Goal: Information Seeking & Learning: Check status

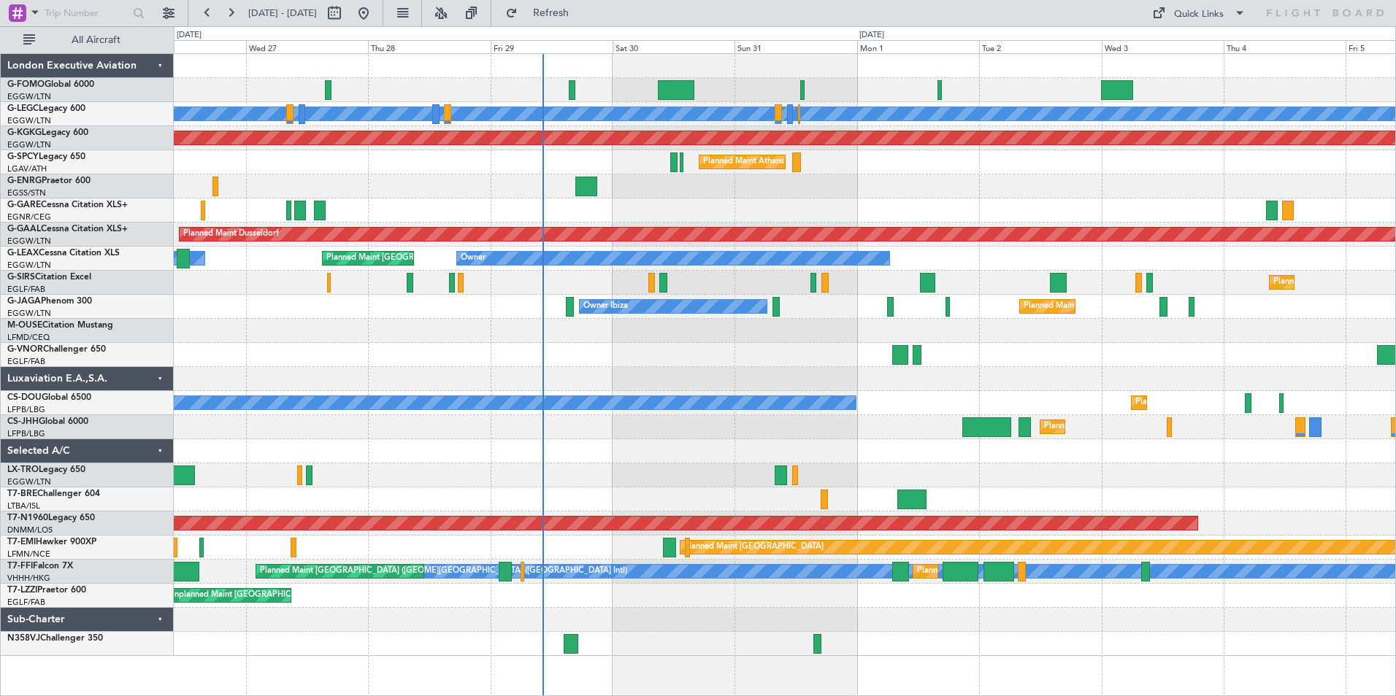
click at [439, 468] on div "A/C Unavailable [GEOGRAPHIC_DATA] ([GEOGRAPHIC_DATA]) AOG Maint [GEOGRAPHIC_DAT…" at bounding box center [784, 355] width 1221 height 602
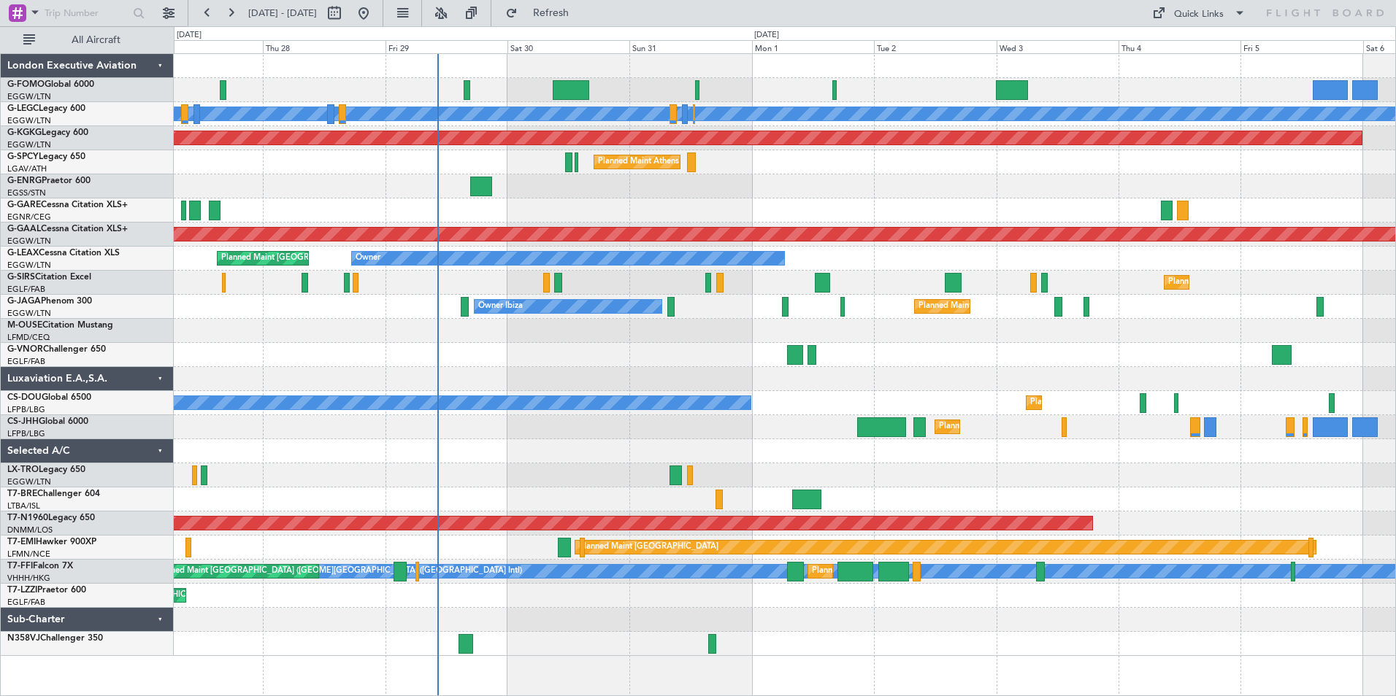
click at [621, 407] on div "A/C Unavailable [GEOGRAPHIC_DATA] ([GEOGRAPHIC_DATA]) AOG Maint [GEOGRAPHIC_DAT…" at bounding box center [784, 355] width 1221 height 602
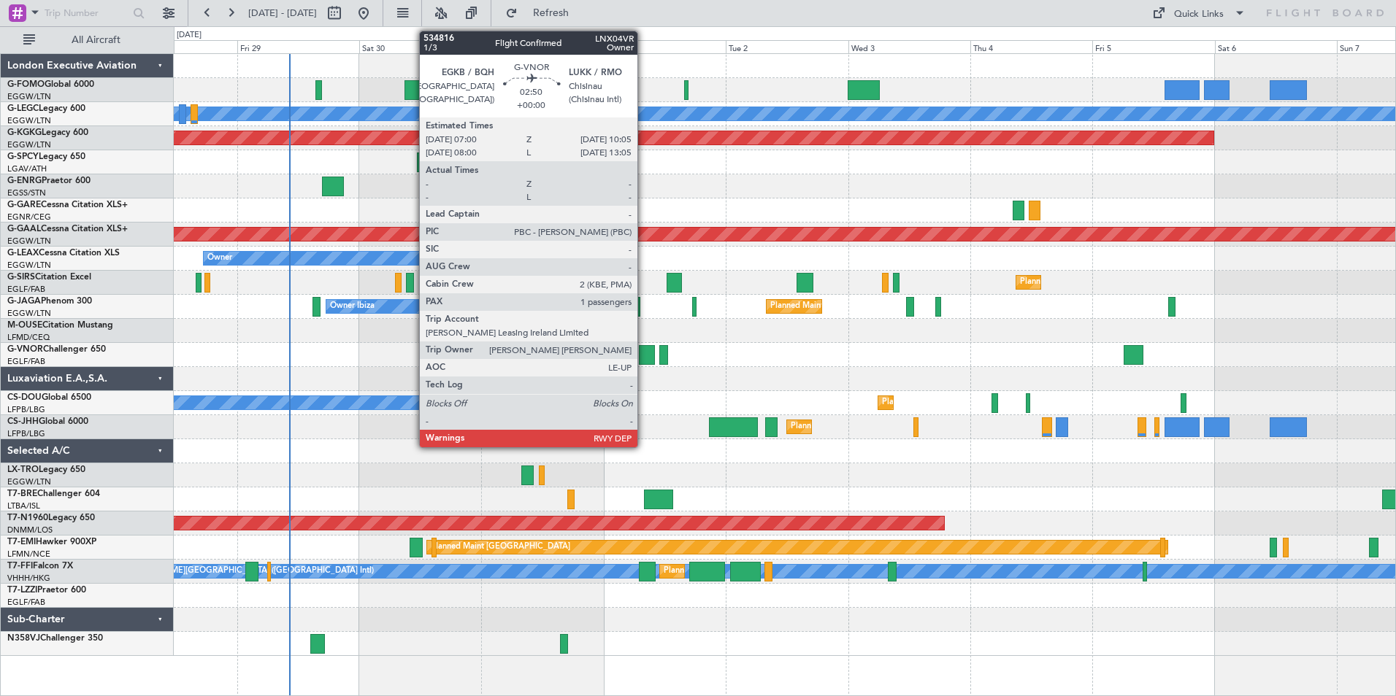
click at [644, 353] on div at bounding box center [647, 355] width 16 height 20
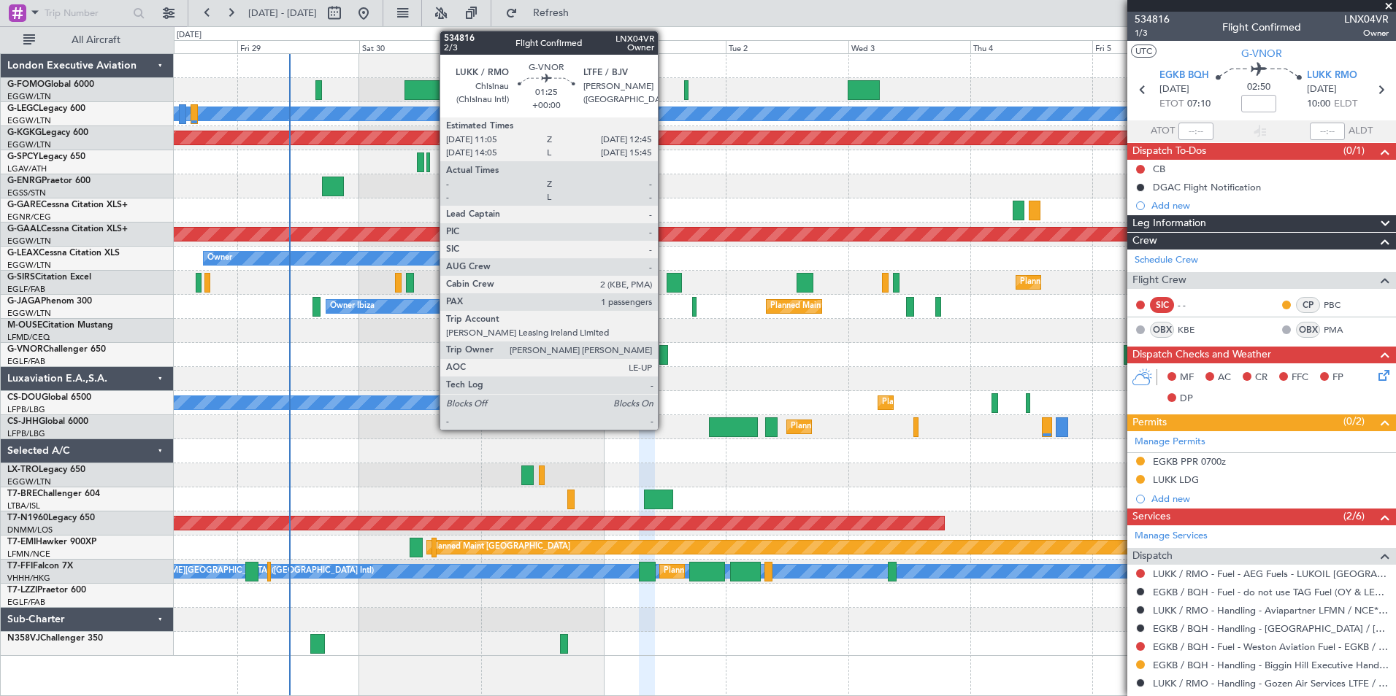
click at [664, 356] on div at bounding box center [663, 355] width 9 height 20
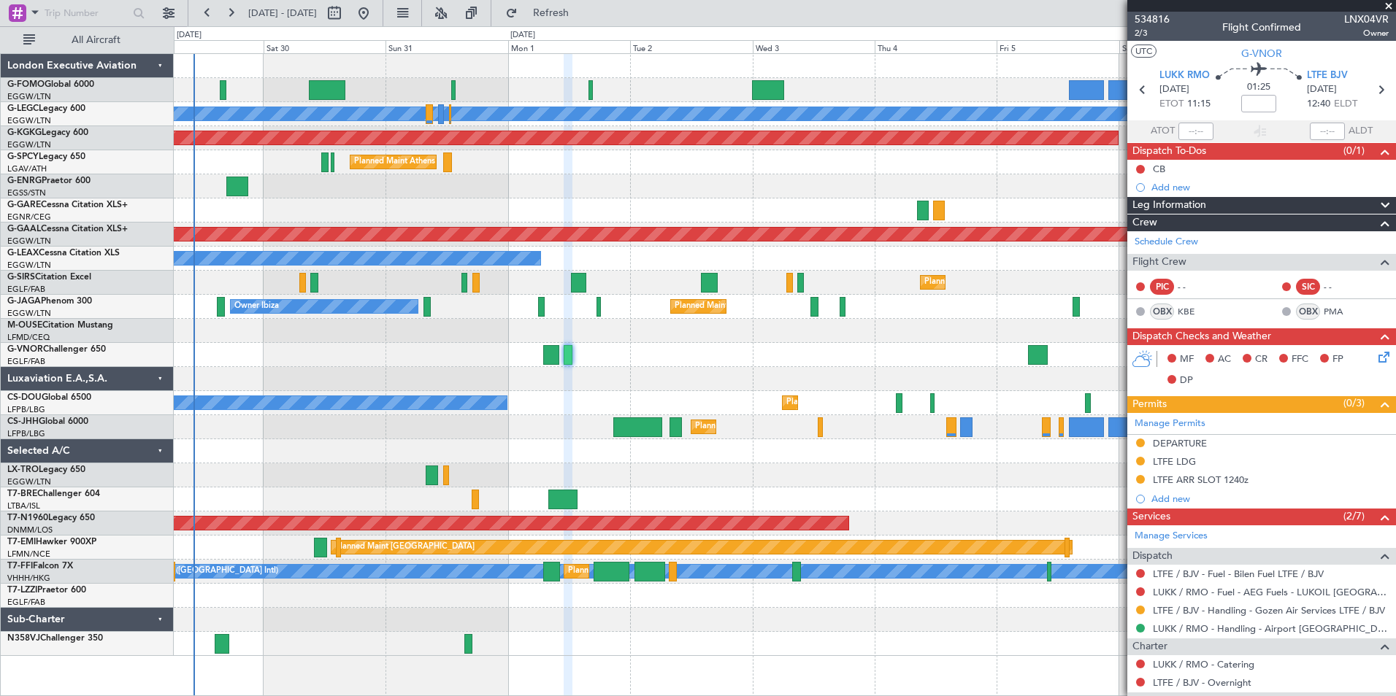
click at [590, 436] on div "A/C Unavailable [GEOGRAPHIC_DATA] ([GEOGRAPHIC_DATA]) AOG Maint [GEOGRAPHIC_DAT…" at bounding box center [784, 355] width 1221 height 602
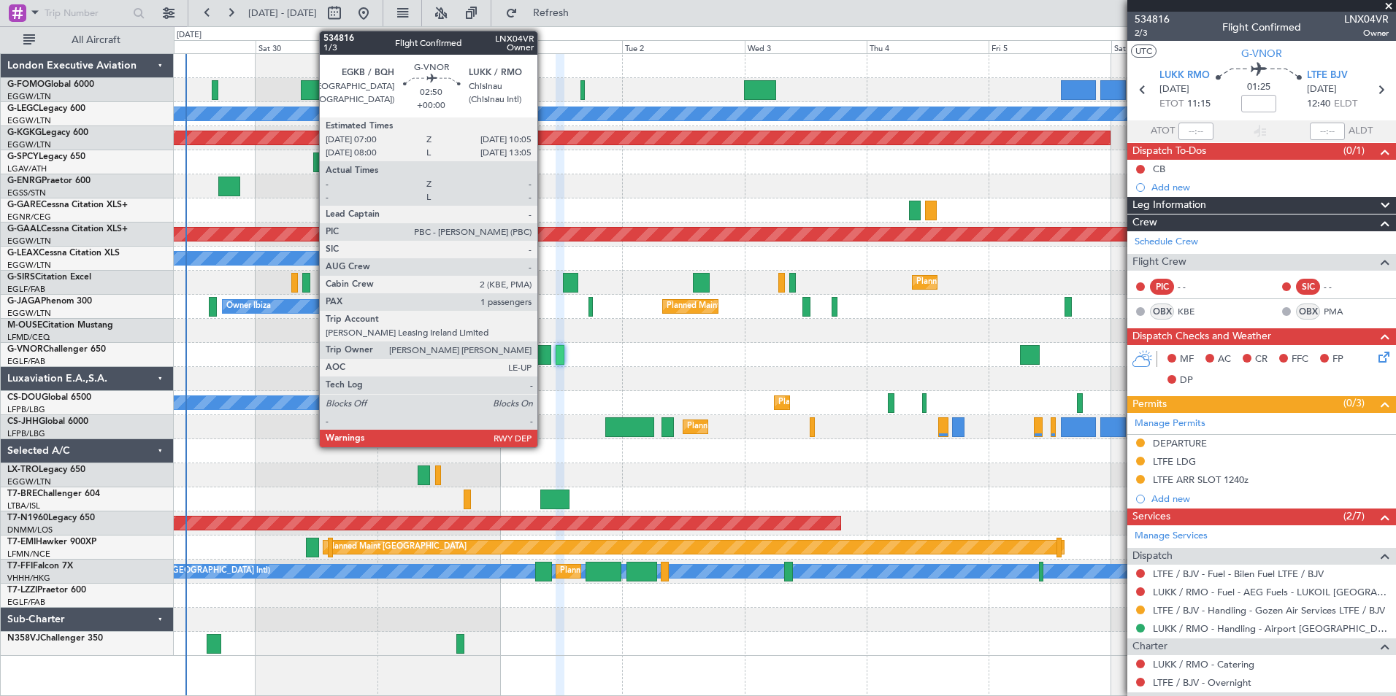
click at [544, 353] on div at bounding box center [543, 355] width 16 height 20
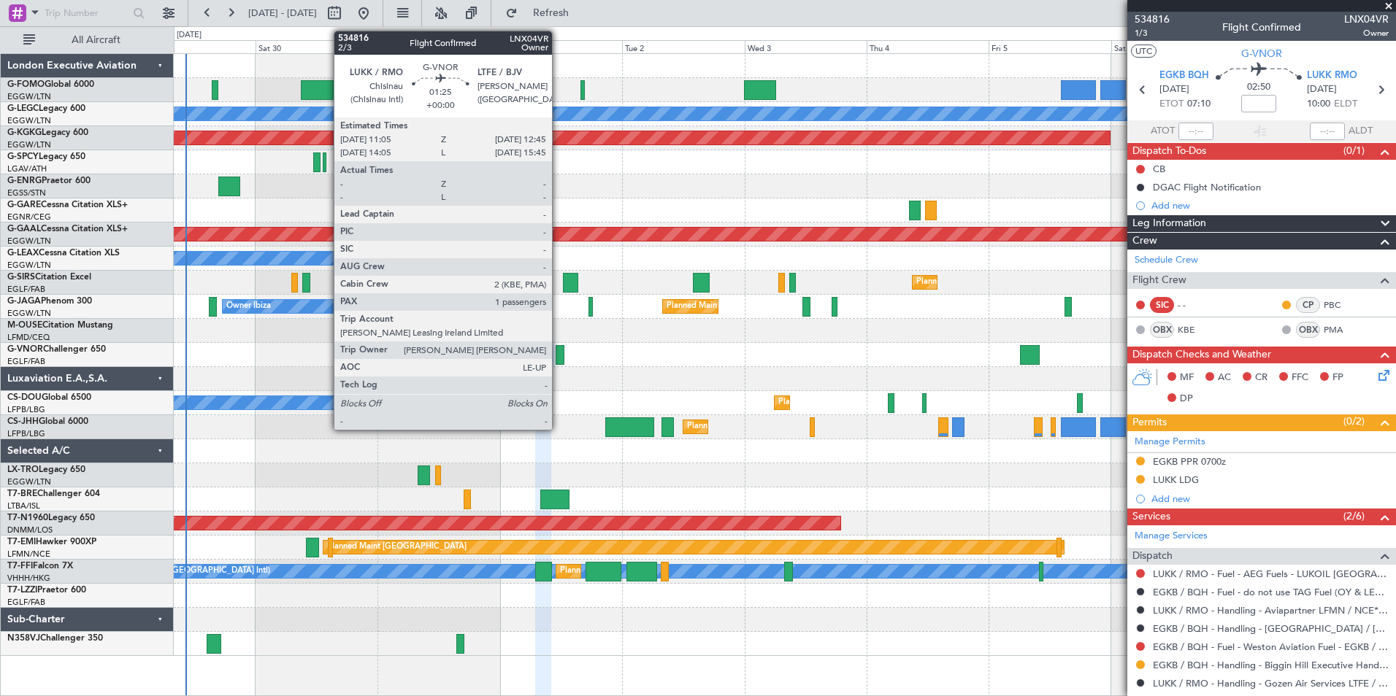
click at [558, 359] on div at bounding box center [560, 355] width 9 height 20
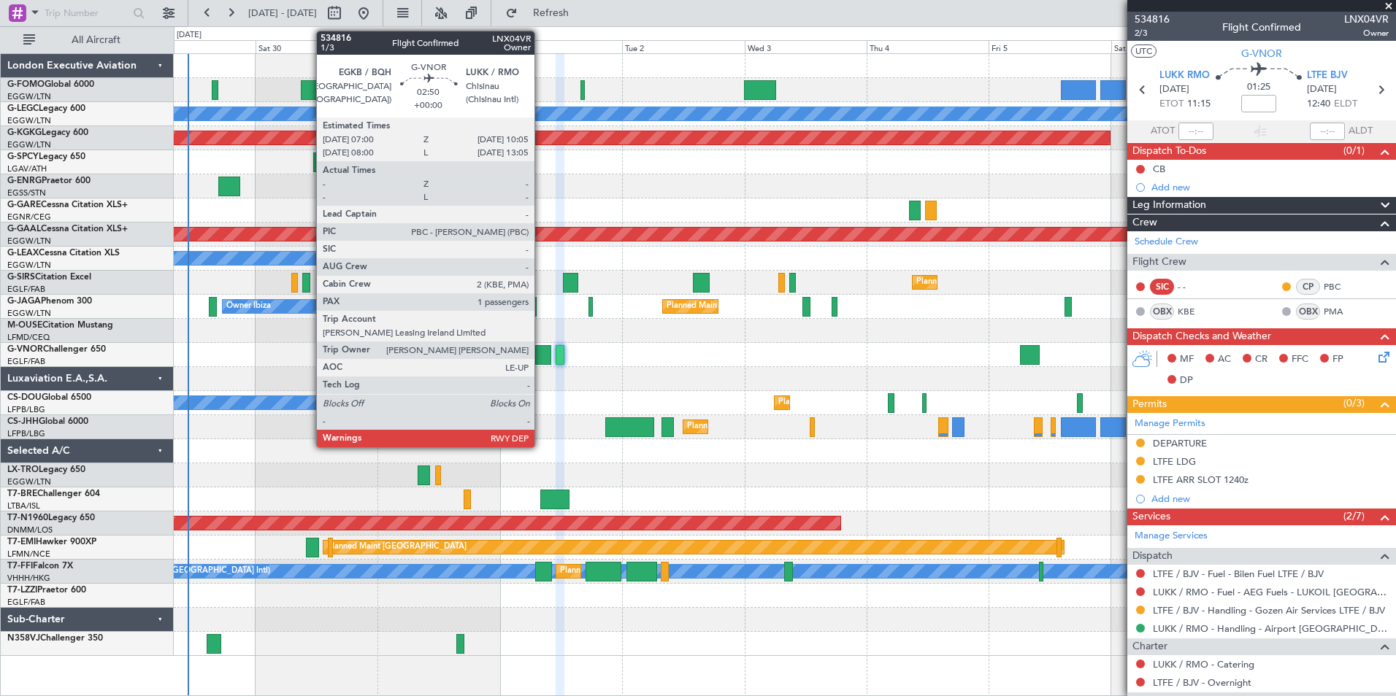
click at [541, 358] on div at bounding box center [543, 355] width 16 height 20
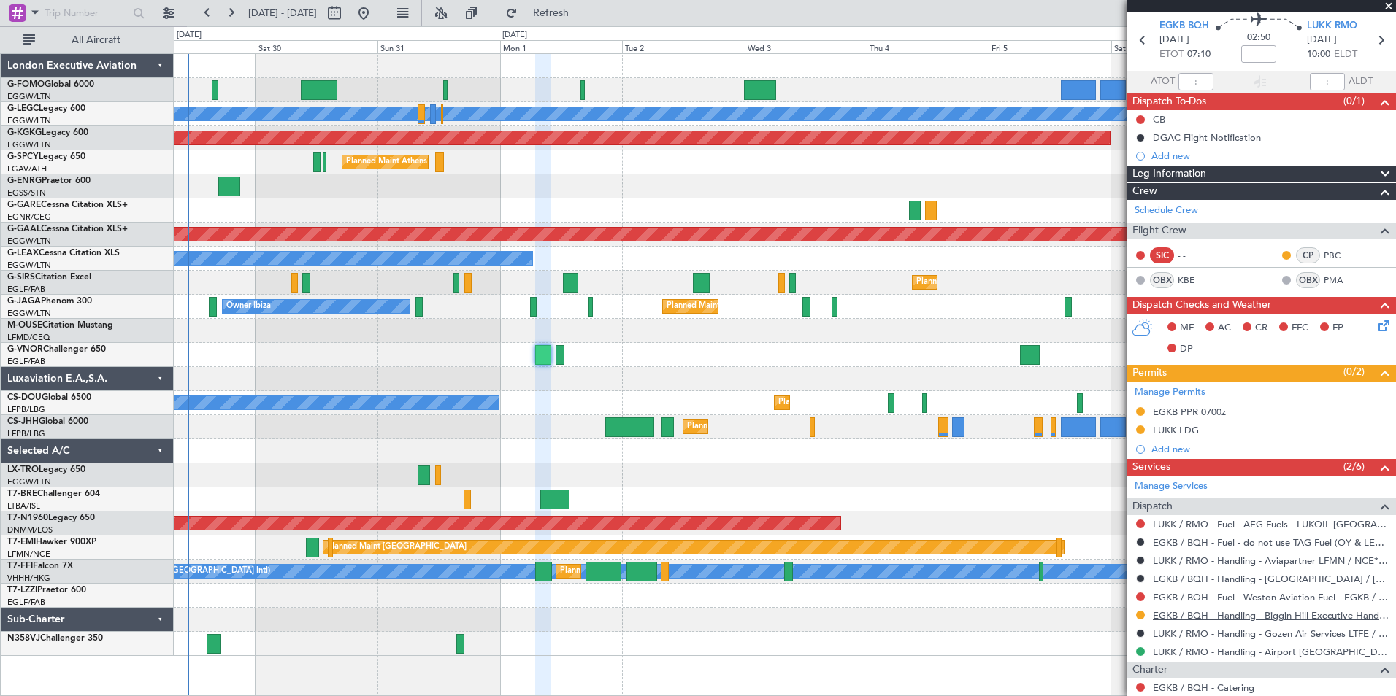
scroll to position [73, 0]
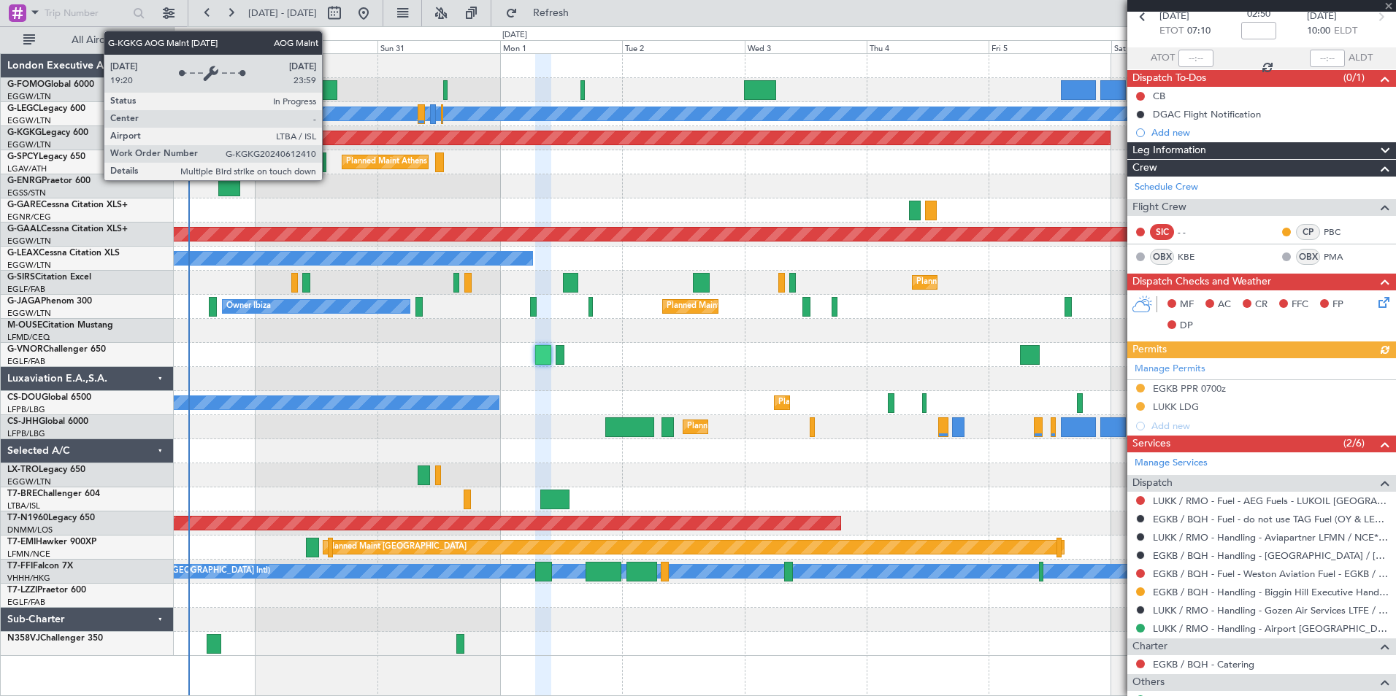
click at [529, 216] on div "A/C Unavailable [GEOGRAPHIC_DATA] ([GEOGRAPHIC_DATA]) AOG Maint [GEOGRAPHIC_DAT…" at bounding box center [784, 355] width 1221 height 602
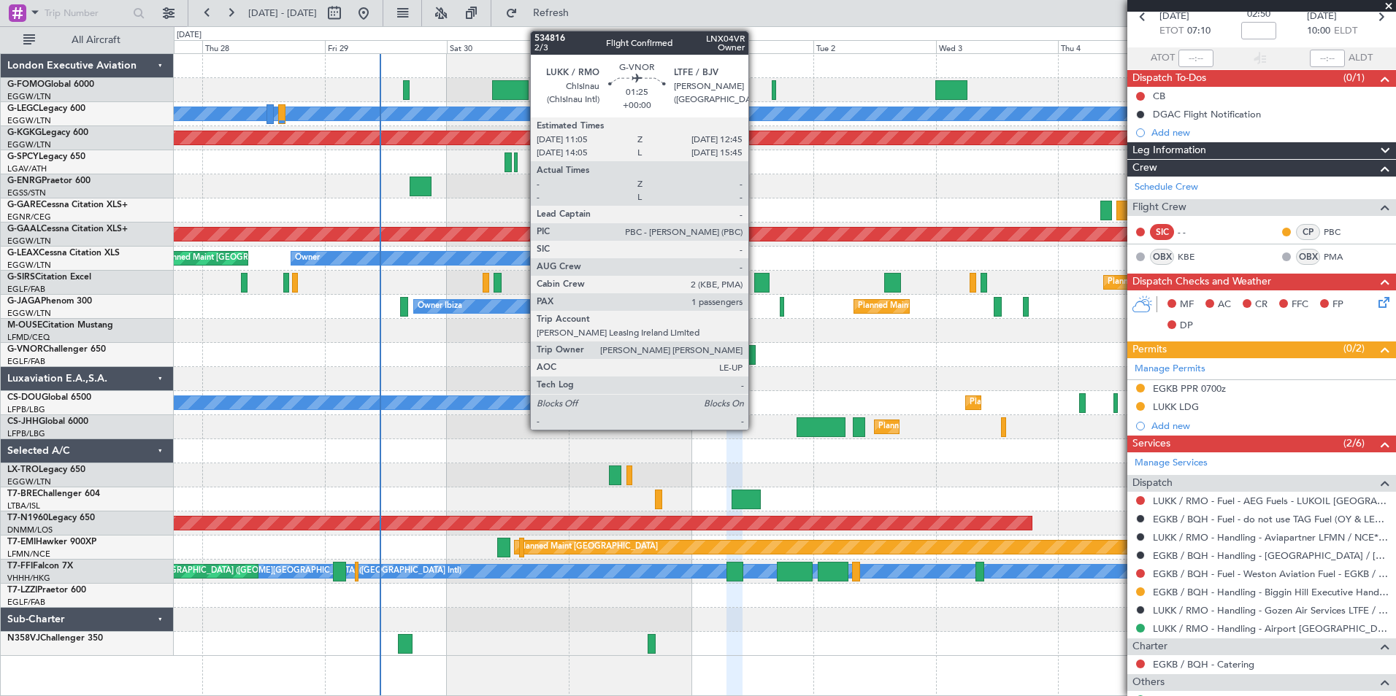
click at [755, 358] on div at bounding box center [751, 355] width 9 height 20
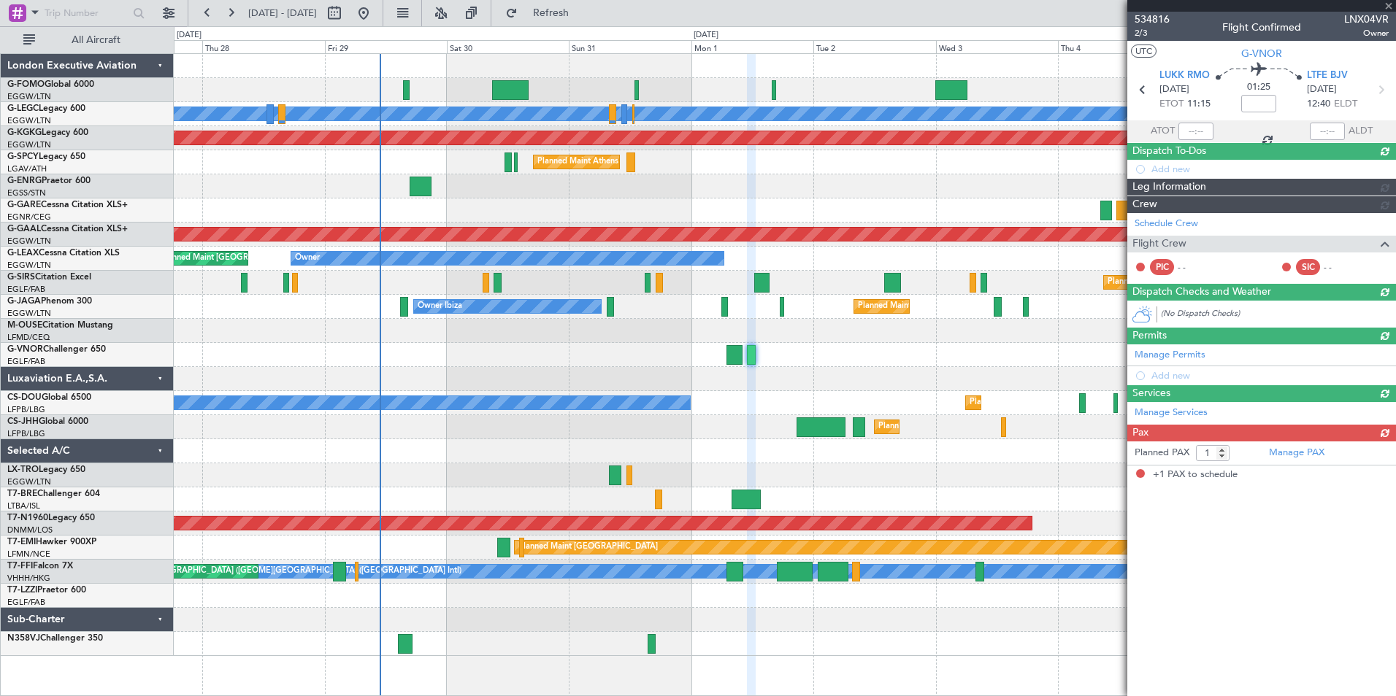
scroll to position [0, 0]
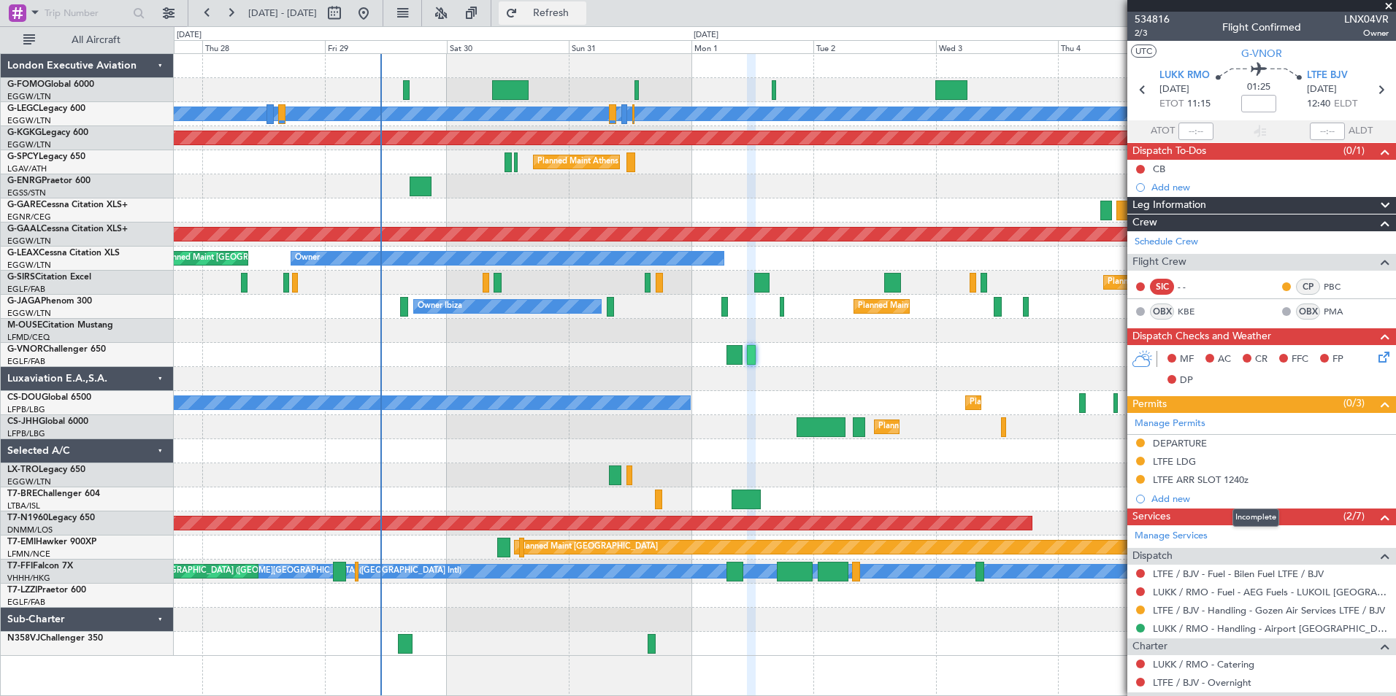
click at [582, 14] on span "Refresh" at bounding box center [551, 13] width 61 height 10
click at [1392, 2] on span at bounding box center [1388, 6] width 15 height 13
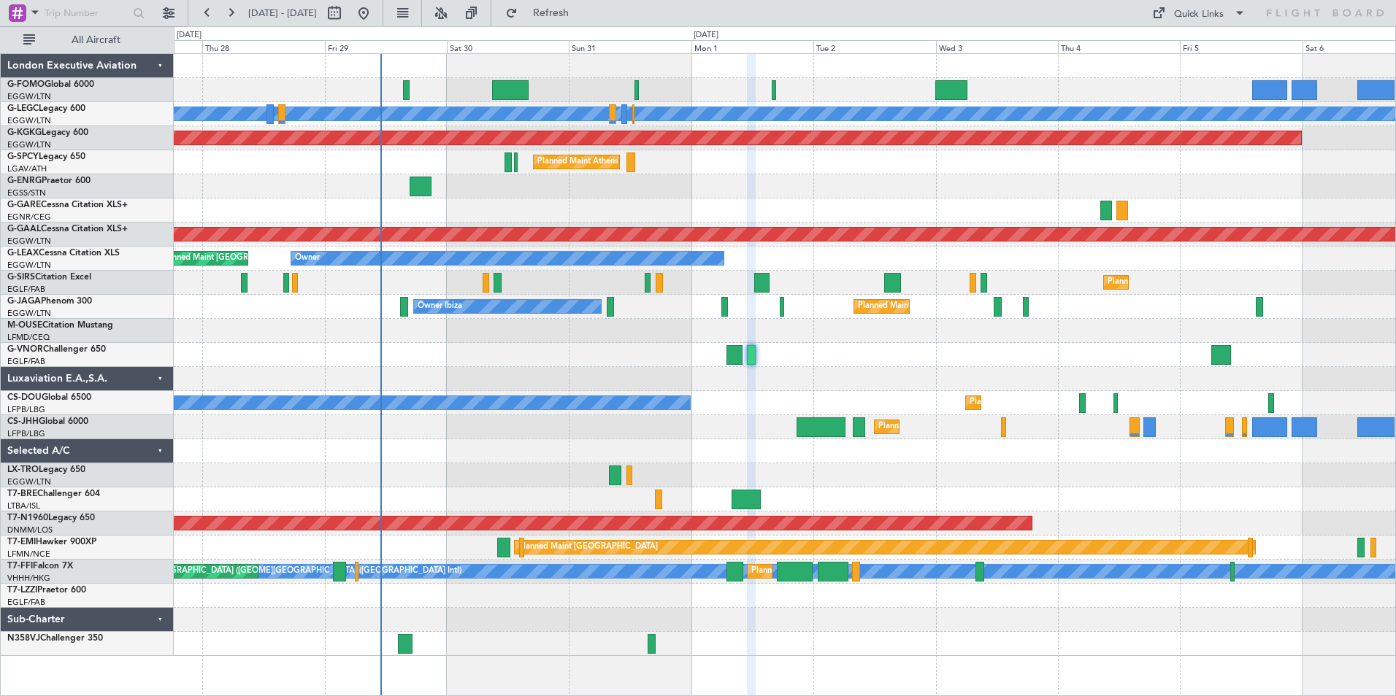
type input "0"
click at [572, 8] on span "Refresh" at bounding box center [551, 13] width 61 height 10
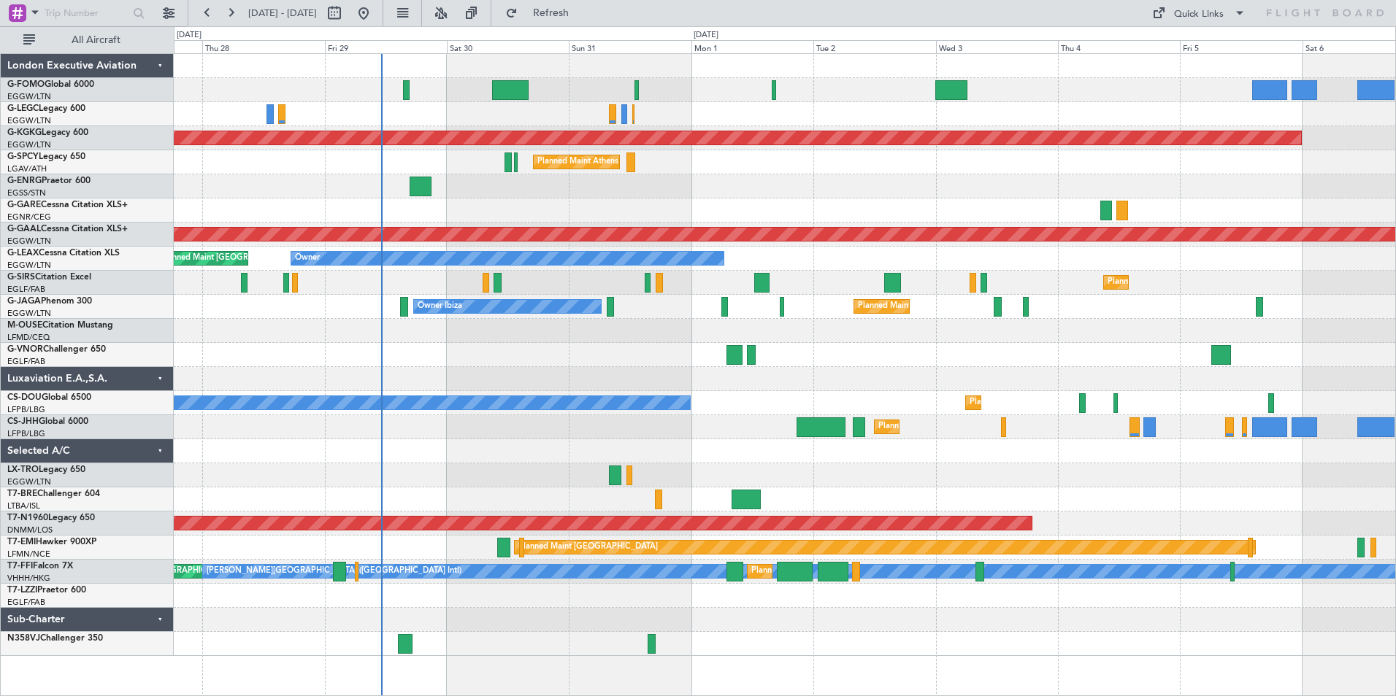
click at [634, 458] on div "AOG Maint [GEOGRAPHIC_DATA] (Ataturk) Planned Maint [GEOGRAPHIC_DATA] ([PERSON_…" at bounding box center [784, 355] width 1221 height 602
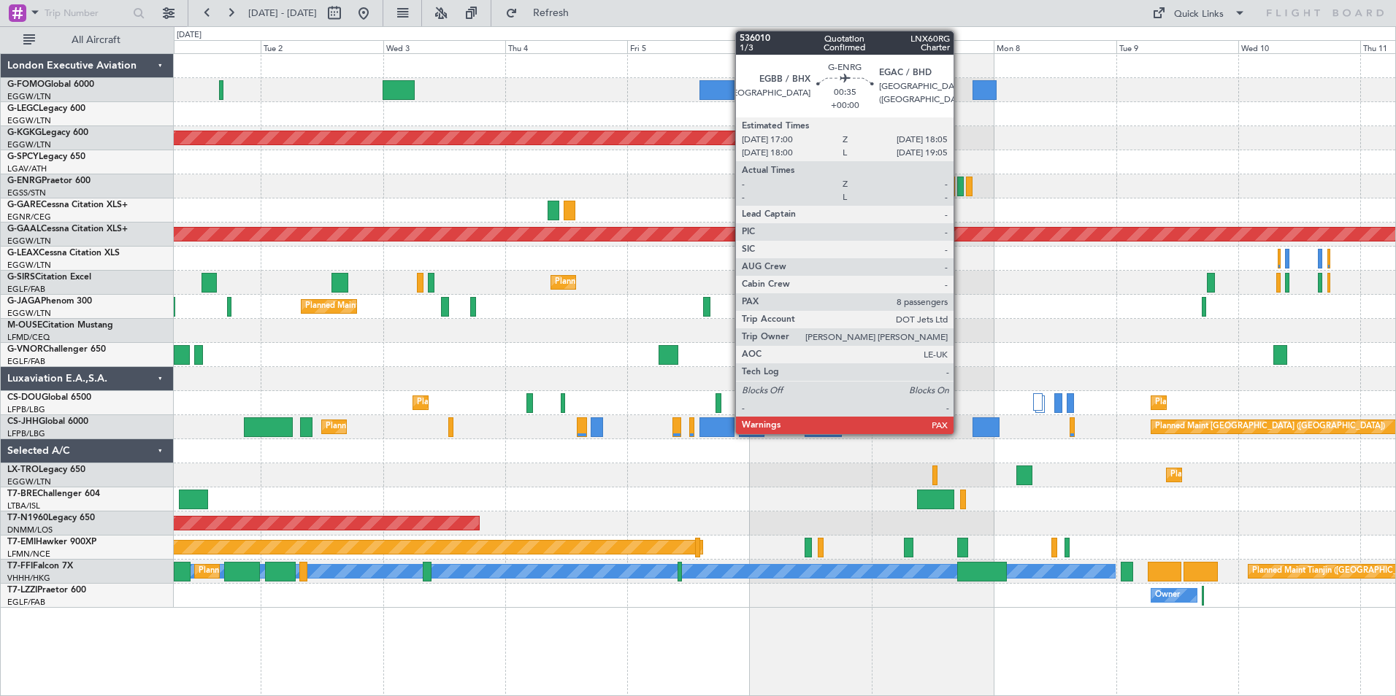
click at [960, 189] on div at bounding box center [960, 187] width 6 height 20
click at [962, 184] on div at bounding box center [960, 187] width 6 height 20
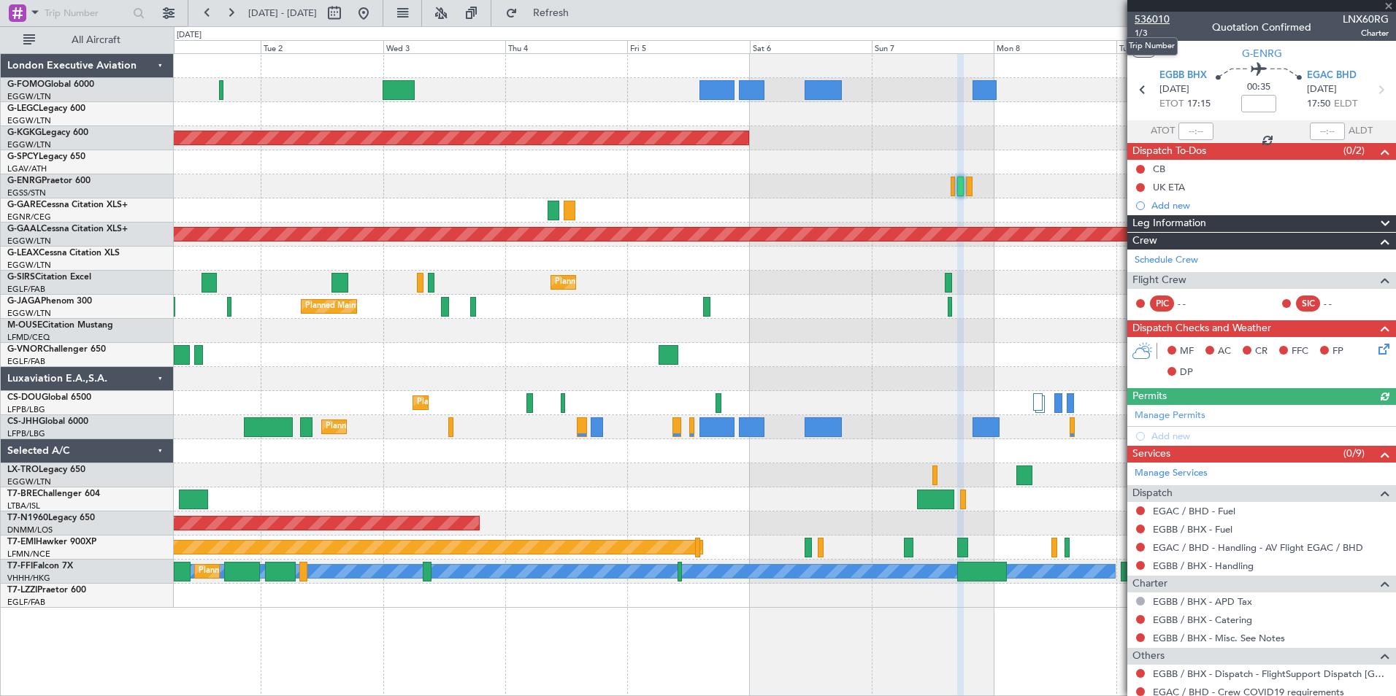
click at [1152, 18] on span "536010" at bounding box center [1151, 19] width 35 height 15
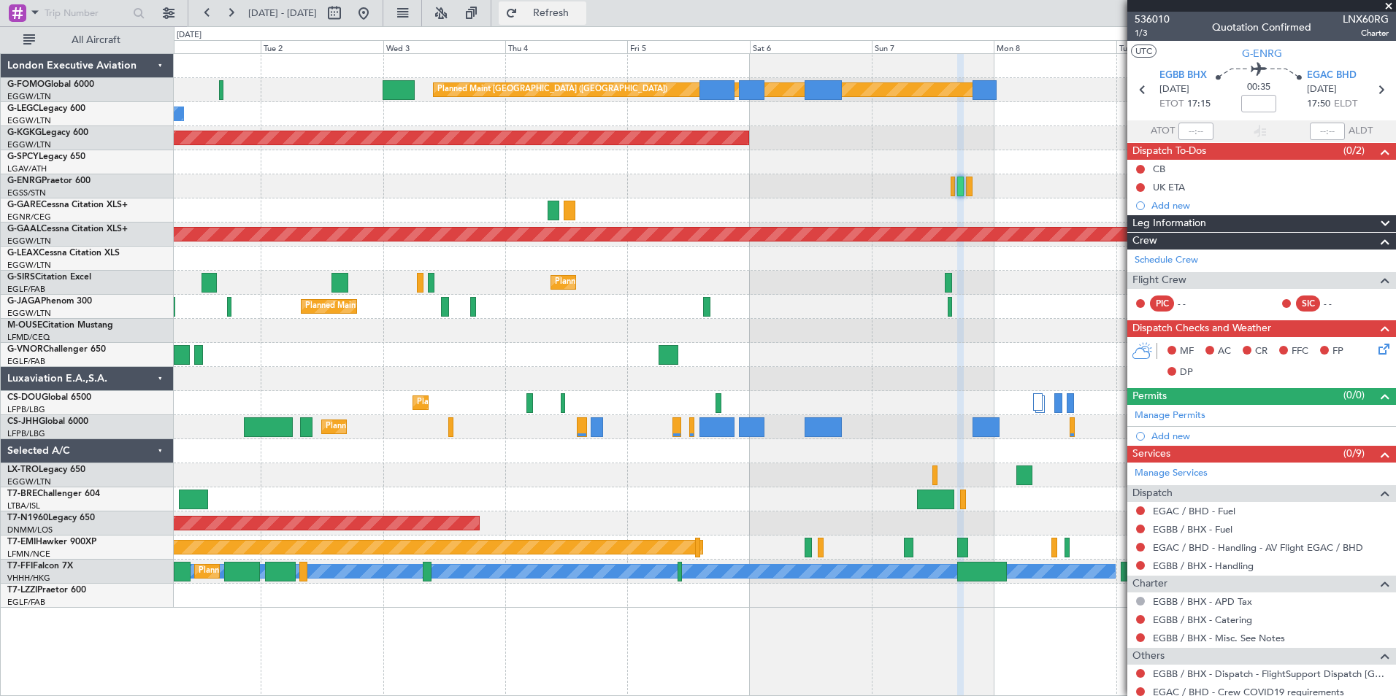
click at [582, 15] on span "Refresh" at bounding box center [551, 13] width 61 height 10
click at [594, 26] on div "Planned Maint [GEOGRAPHIC_DATA] ([GEOGRAPHIC_DATA]) Owner Owner AOG Maint [GEOG…" at bounding box center [698, 361] width 1396 height 670
click at [586, 20] on button "Refresh" at bounding box center [543, 12] width 88 height 23
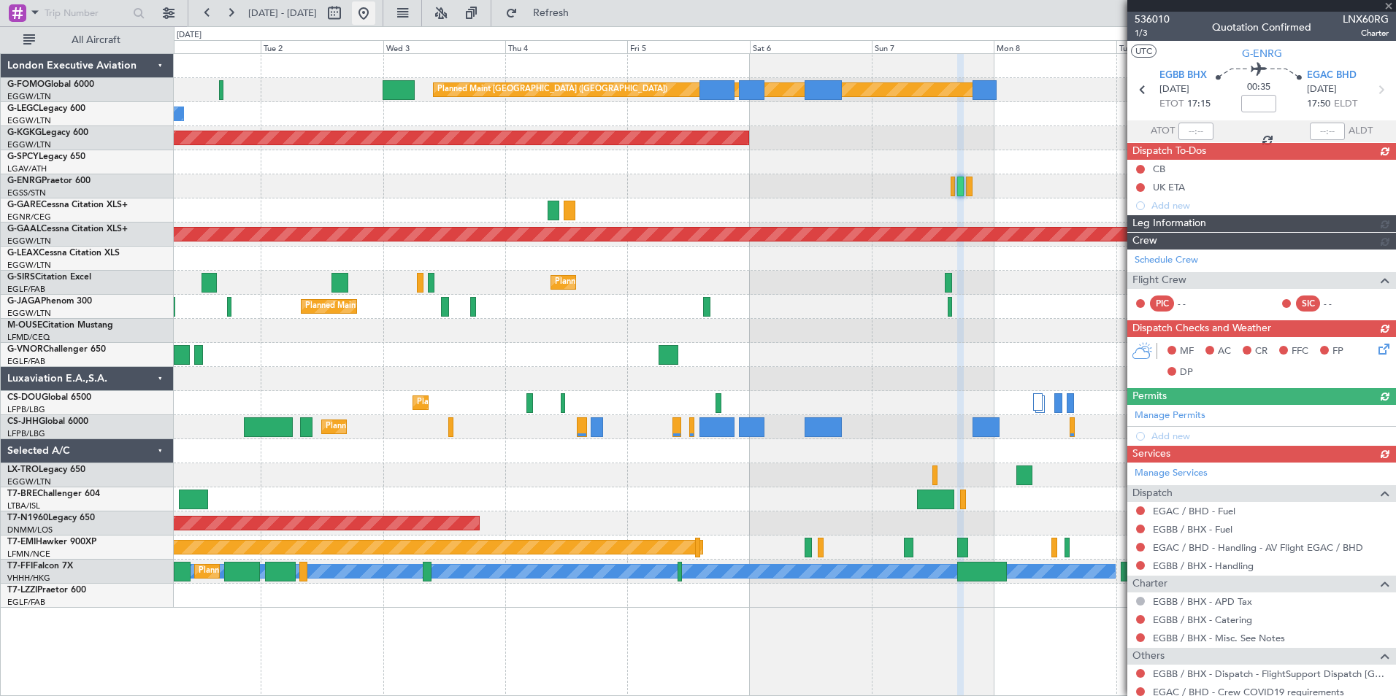
click at [375, 24] on button at bounding box center [363, 12] width 23 height 23
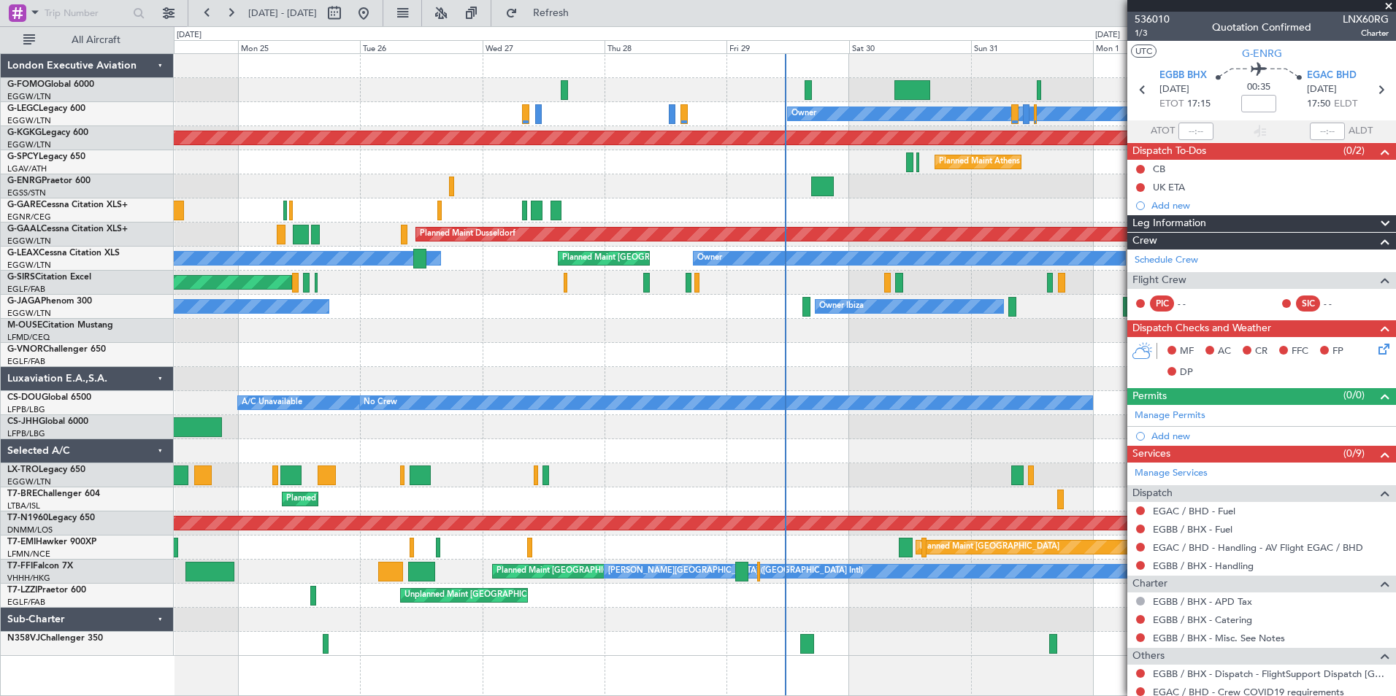
click at [669, 418] on div "Planned Maint [GEOGRAPHIC_DATA] ([GEOGRAPHIC_DATA]) Owner Planned Maint [GEOGRA…" at bounding box center [784, 355] width 1221 height 602
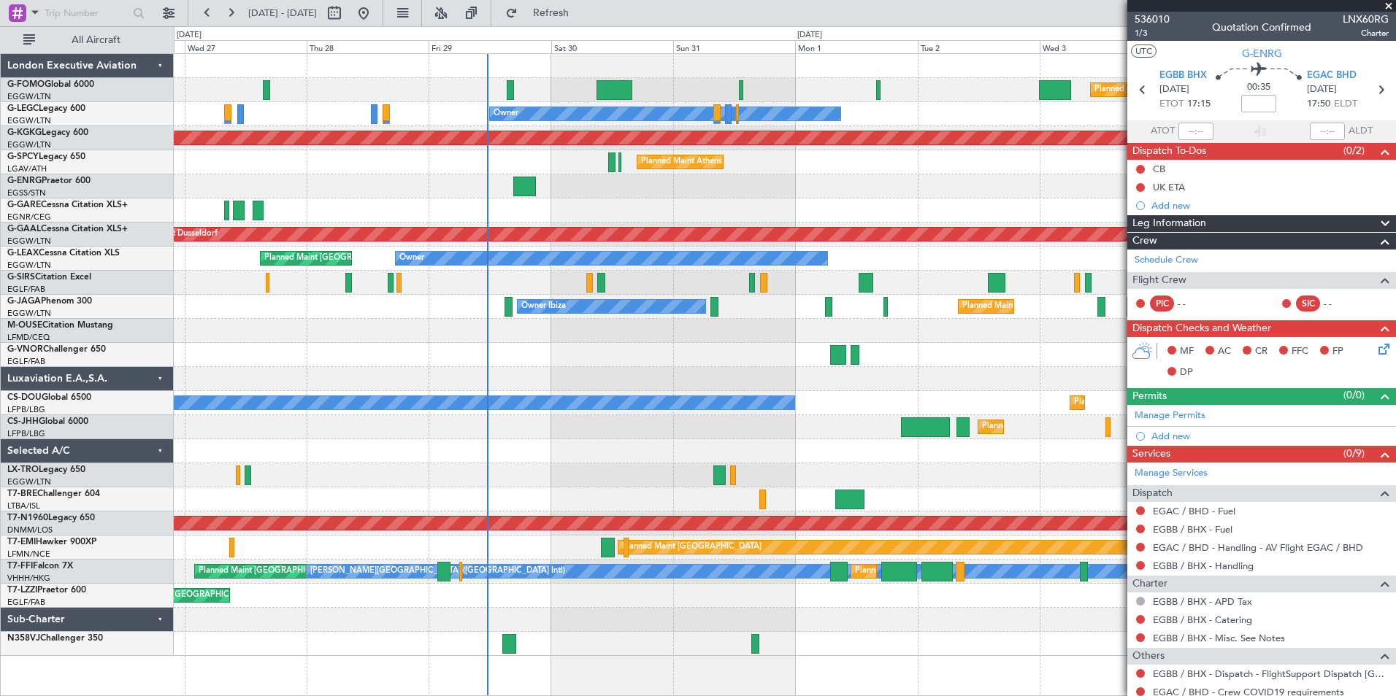
click at [451, 496] on div "Planned Maint [GEOGRAPHIC_DATA] ([GEOGRAPHIC_DATA]) Owner AOG Maint [GEOGRAPHIC…" at bounding box center [784, 355] width 1221 height 602
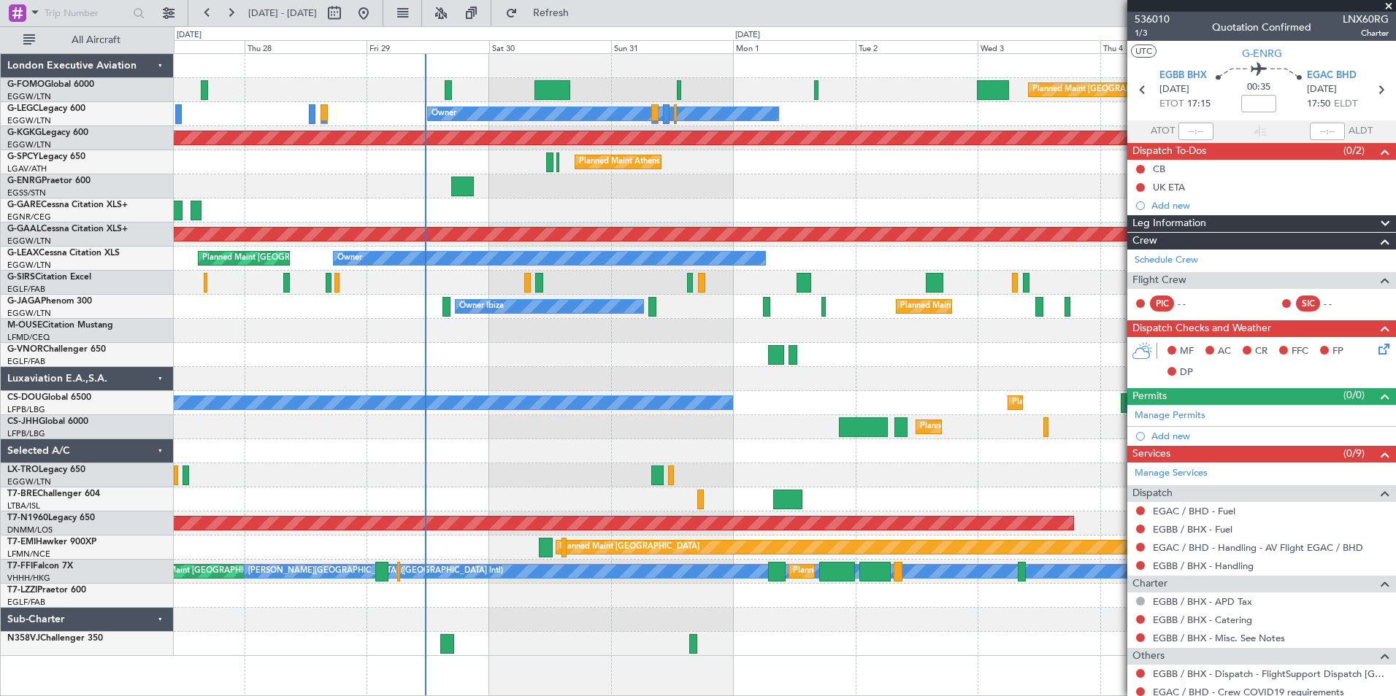
click at [645, 9] on div "[DATE] - [DATE] Refresh Quick Links All Aircraft" at bounding box center [698, 13] width 1396 height 26
click at [582, 12] on span "Refresh" at bounding box center [551, 13] width 61 height 10
click at [1387, 4] on span at bounding box center [1388, 6] width 15 height 13
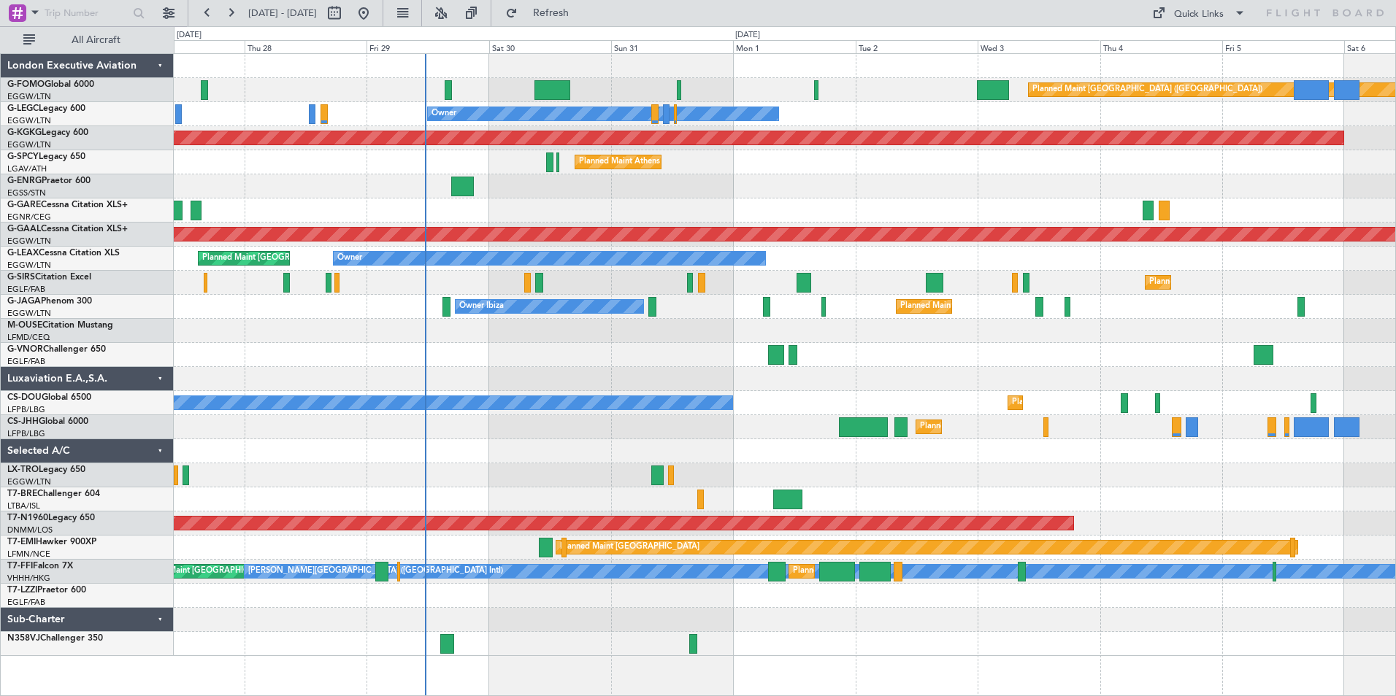
type input "0"
click at [563, 13] on button "Refresh" at bounding box center [543, 12] width 88 height 23
